Goal: Task Accomplishment & Management: Use online tool/utility

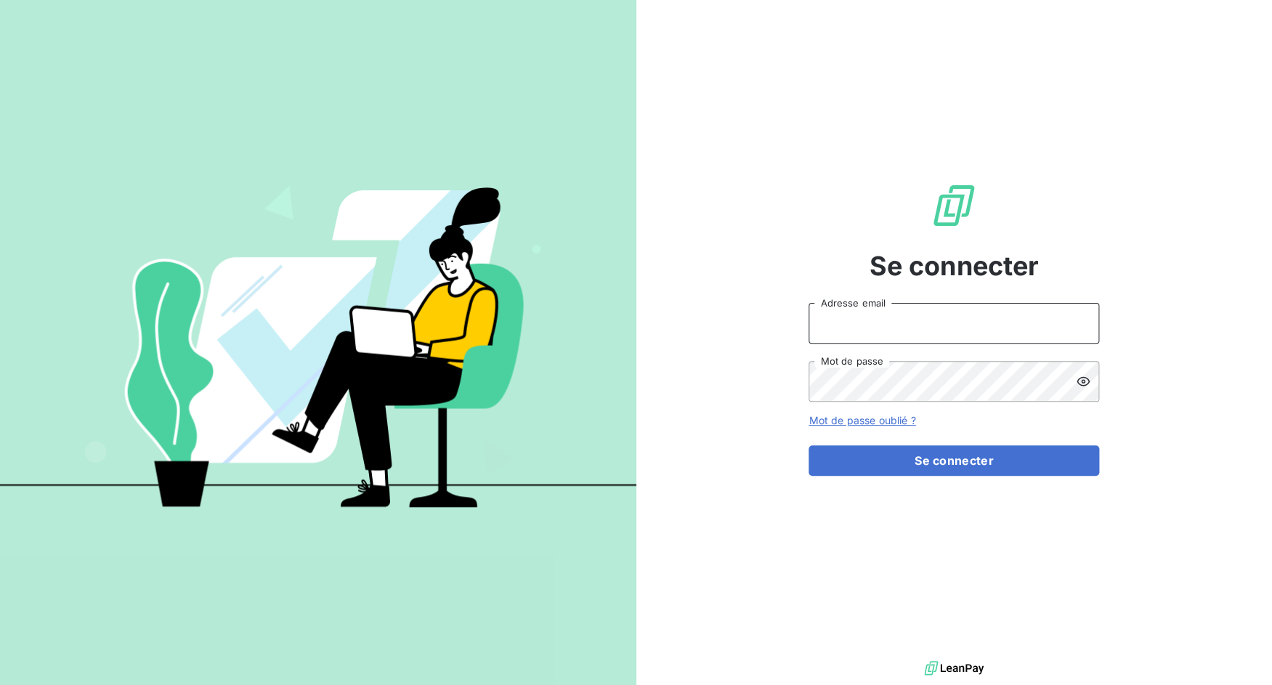
click at [849, 323] on input "Adresse email" at bounding box center [954, 323] width 291 height 41
drag, startPoint x: 861, startPoint y: 326, endPoint x: 931, endPoint y: 331, distance: 70.6
click at [931, 331] on input "admin@3dcelo" at bounding box center [954, 323] width 291 height 41
drag, startPoint x: 895, startPoint y: 323, endPoint x: 959, endPoint y: 332, distance: 64.5
click at [959, 332] on input "admin@graitecportugal" at bounding box center [954, 323] width 291 height 41
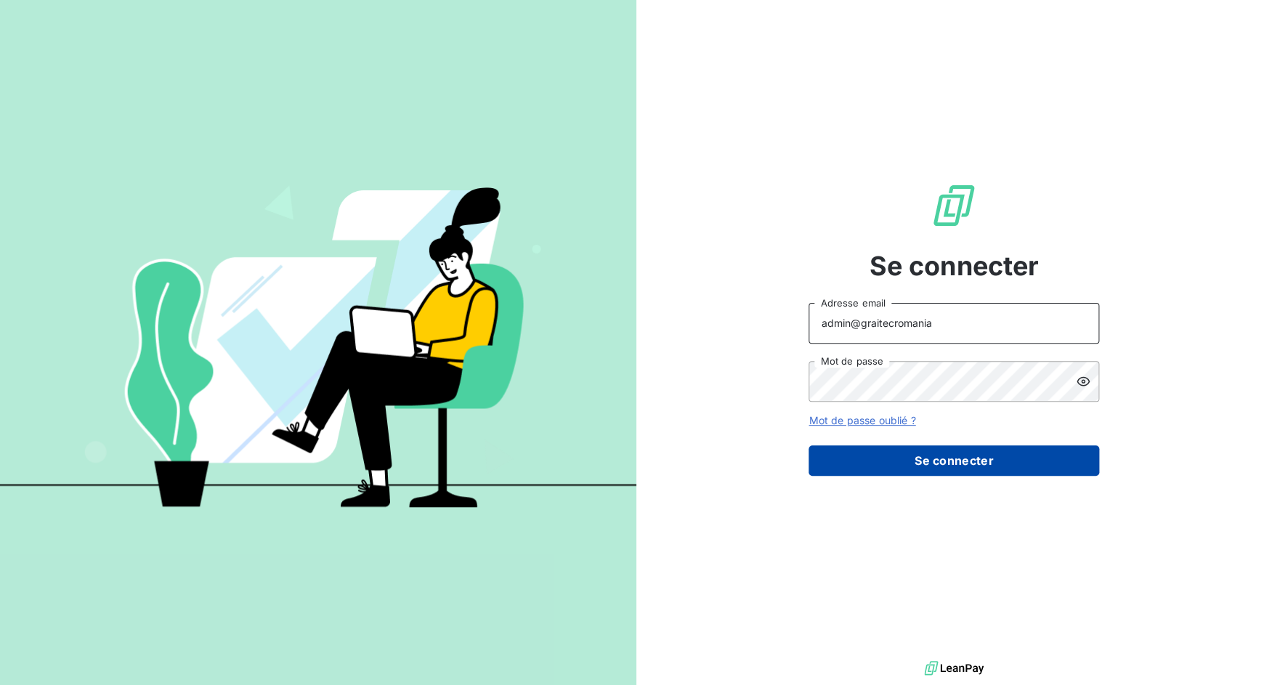
type input "admin@graitecromania"
click at [933, 451] on button "Se connecter" at bounding box center [954, 460] width 291 height 31
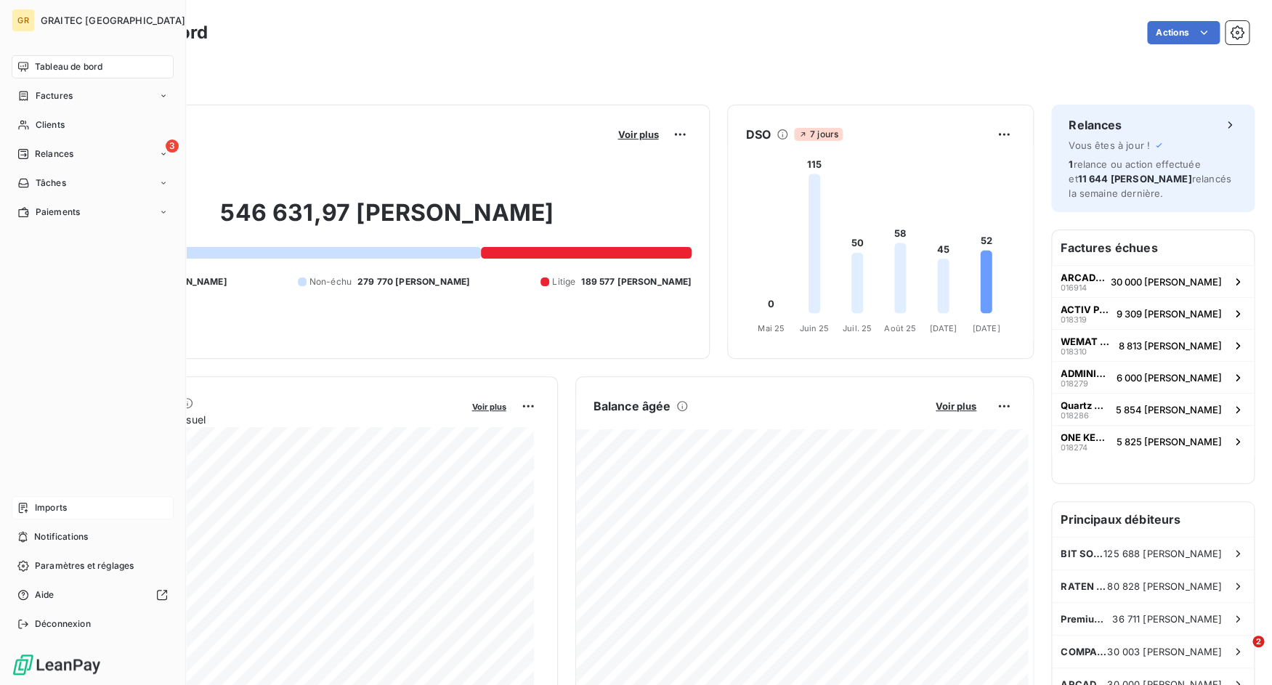
click at [36, 507] on span "Imports" at bounding box center [51, 507] width 32 height 13
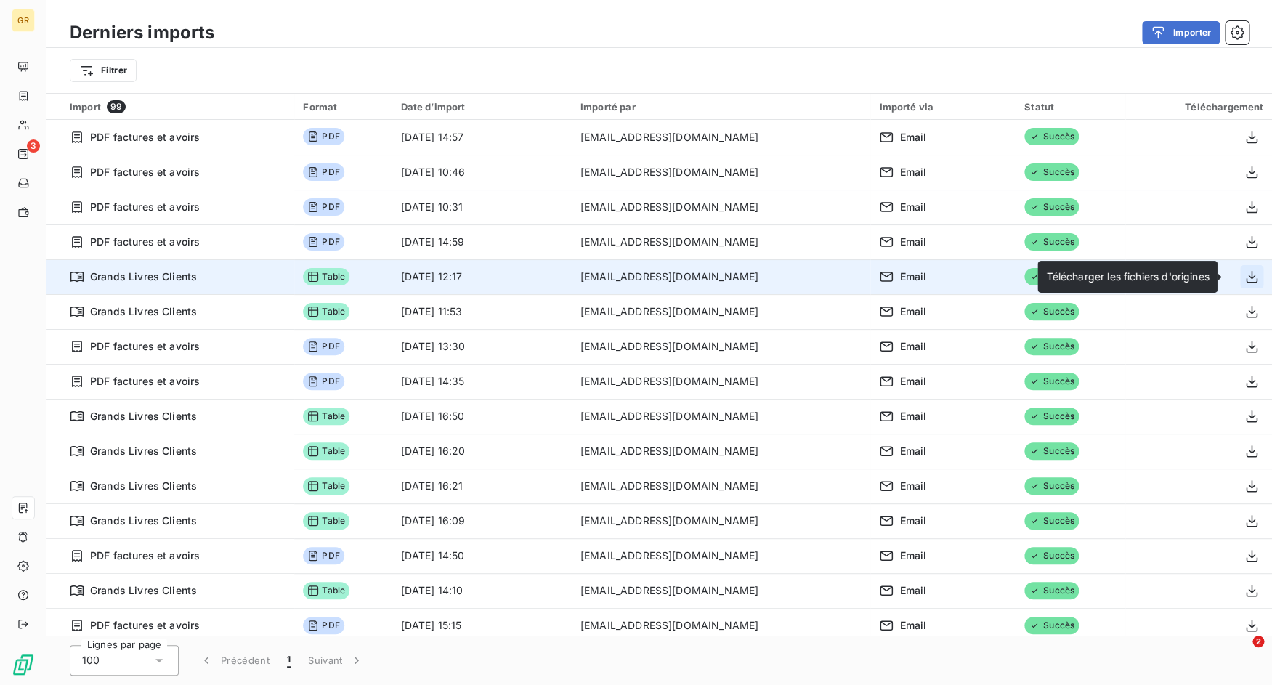
click at [1245, 275] on icon "button" at bounding box center [1252, 277] width 15 height 15
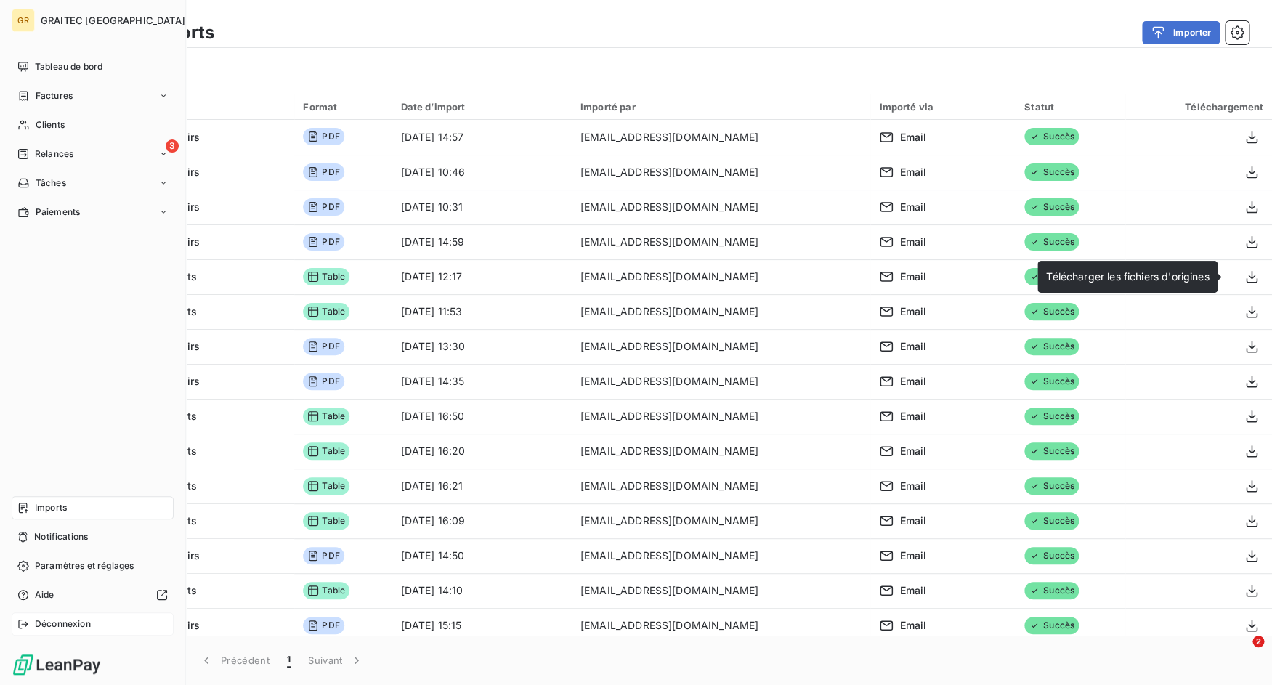
click at [37, 628] on span "Déconnexion" at bounding box center [63, 624] width 56 height 13
